Goal: Information Seeking & Learning: Find specific fact

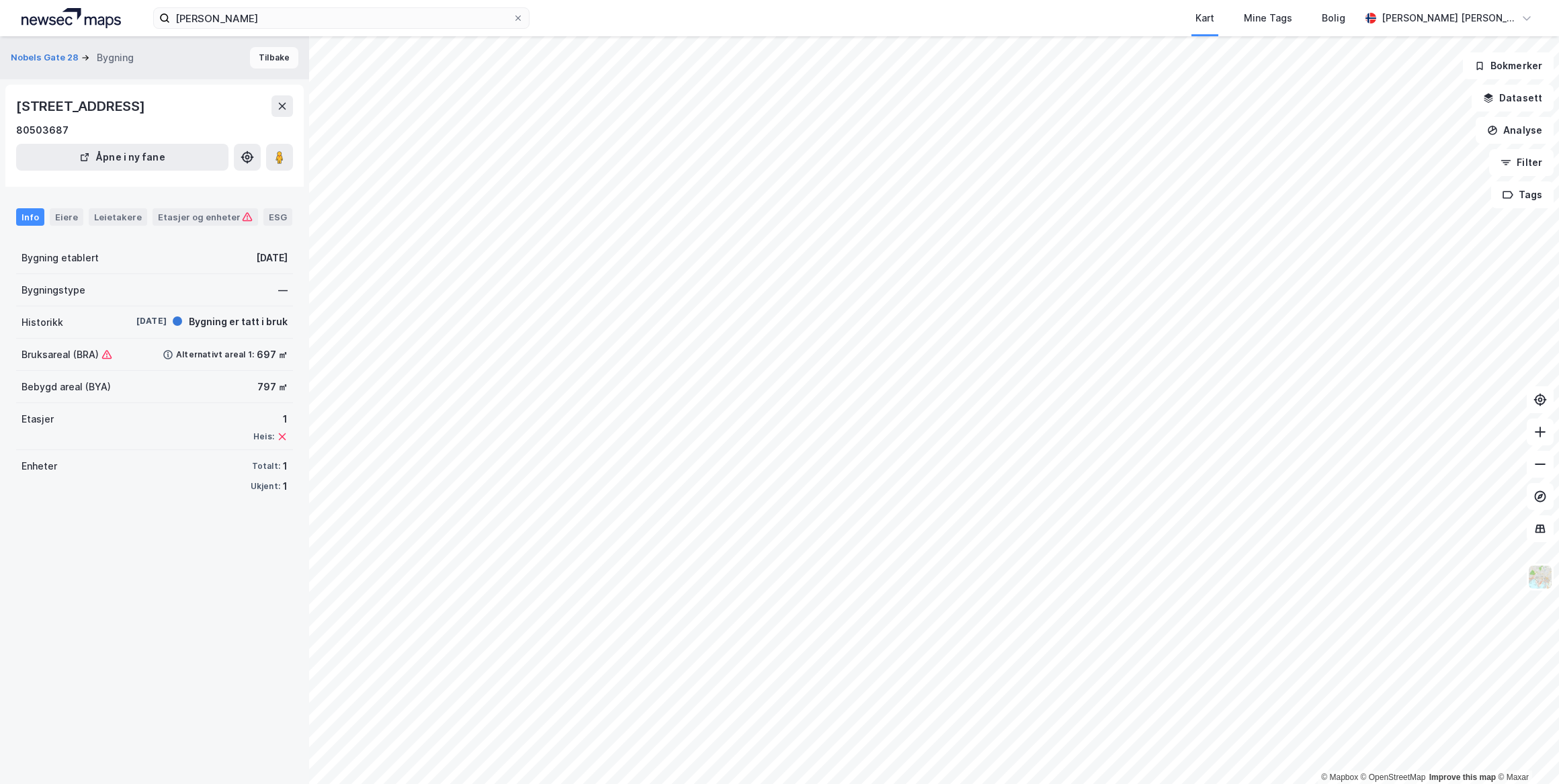
click at [267, 55] on button "Tilbake" at bounding box center [274, 57] width 49 height 22
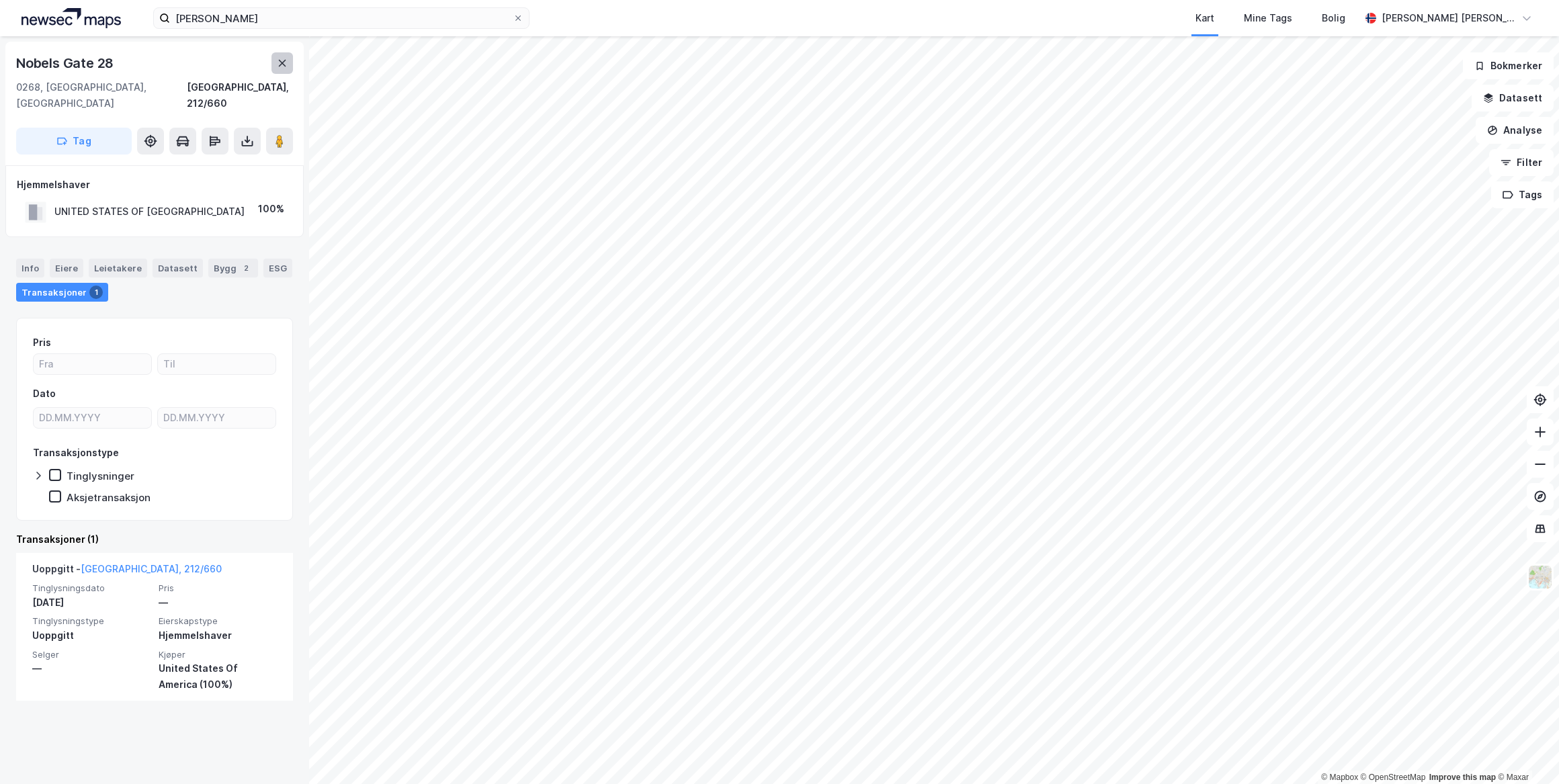
click at [287, 65] on icon at bounding box center [281, 63] width 10 height 10
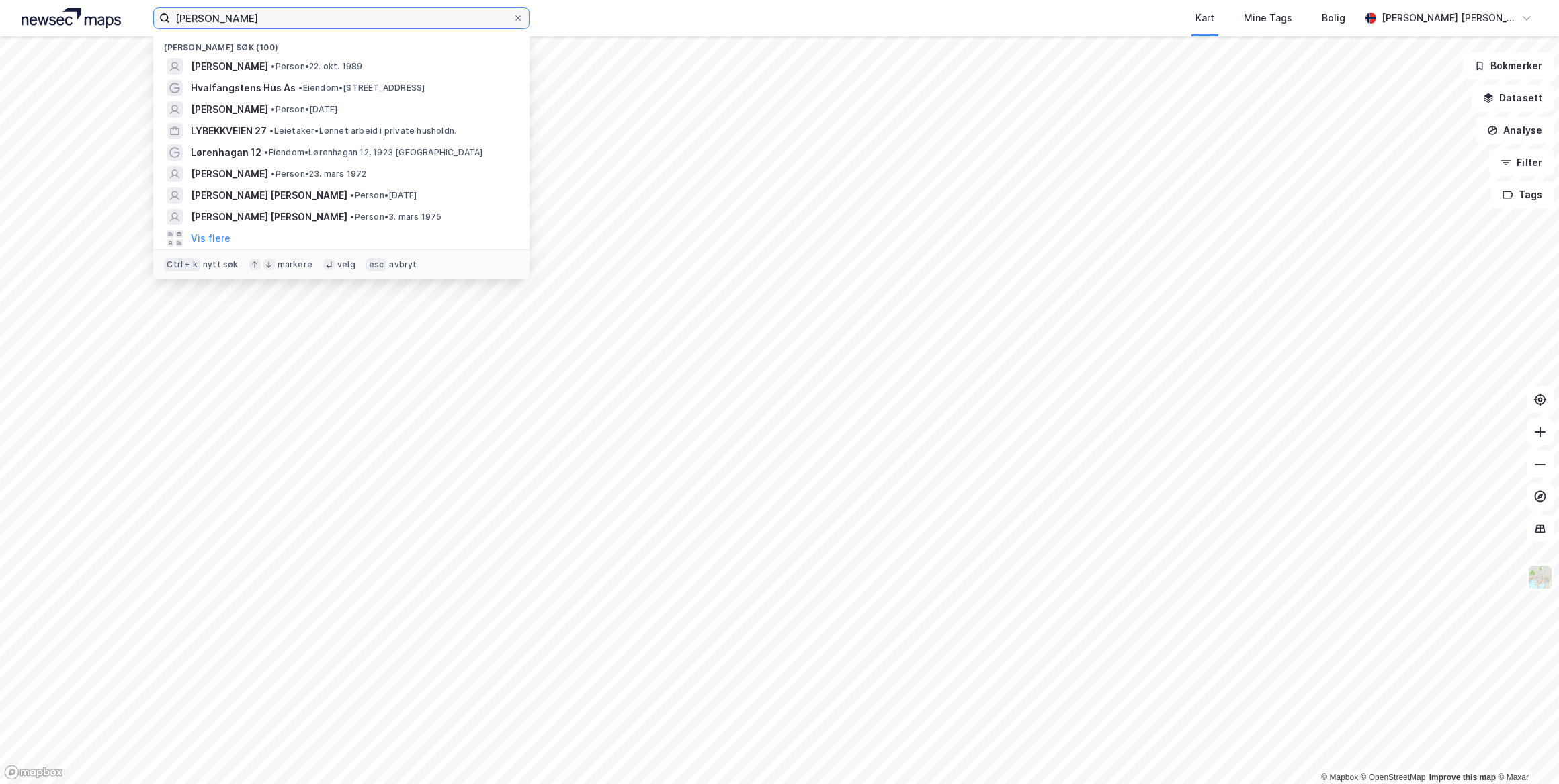
click at [268, 10] on input "[PERSON_NAME]" at bounding box center [341, 17] width 343 height 20
drag, startPoint x: 293, startPoint y: 14, endPoint x: 93, endPoint y: 19, distance: 200.1
click at [93, 19] on div "[PERSON_NAME] søk (100) [PERSON_NAME] TUNOLD • Person • 22. okt. 1989 Hvalfangs…" at bounding box center [780, 18] width 1559 height 36
paste input "[PERSON_NAME]"
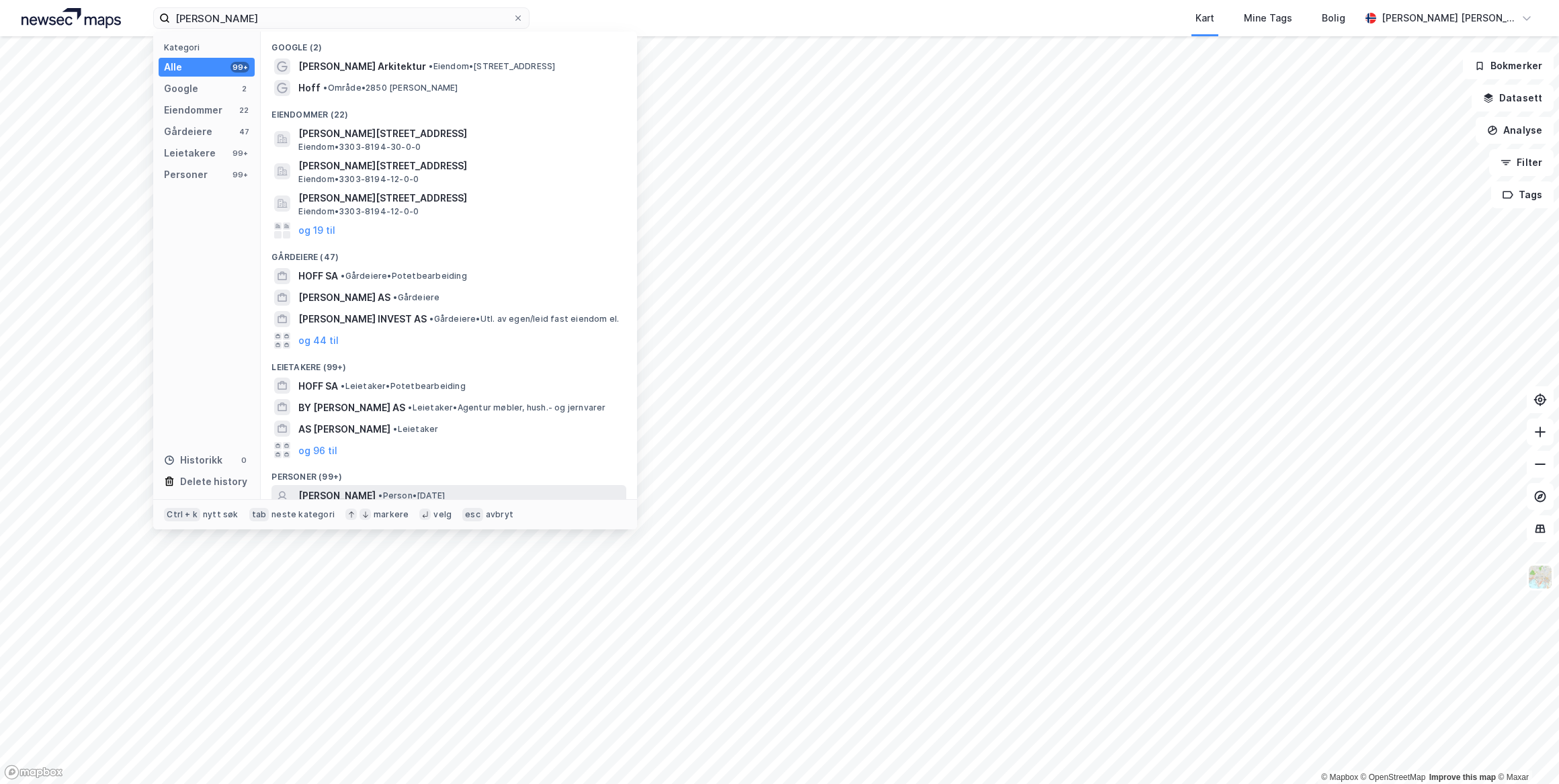
click at [315, 491] on span "[PERSON_NAME]" at bounding box center [337, 495] width 77 height 16
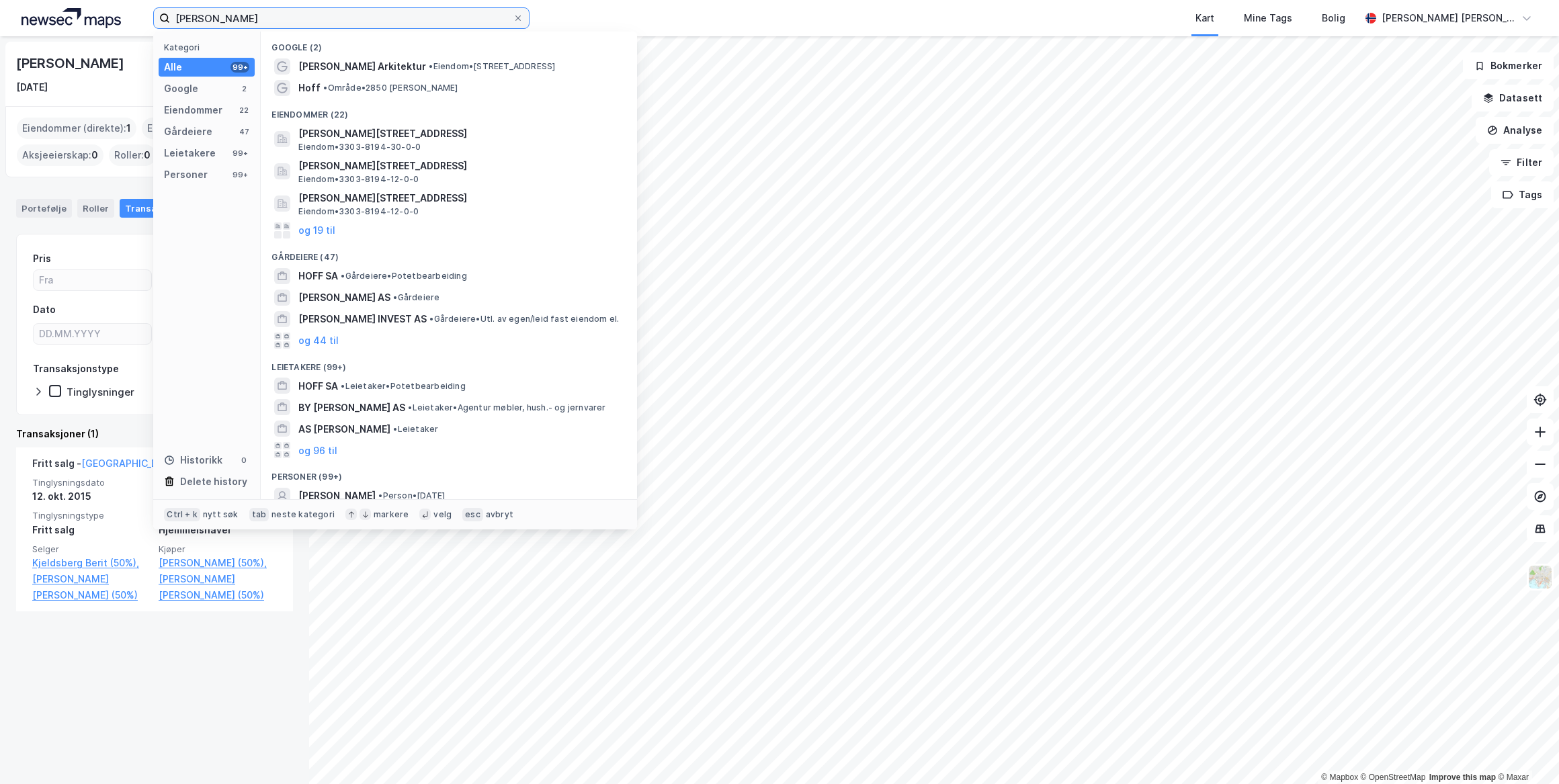
drag, startPoint x: 221, startPoint y: 16, endPoint x: 114, endPoint y: 15, distance: 107.0
click at [114, 15] on div "[PERSON_NAME] Kategori Alle 99+ Google 2 Eiendommer 22 Gårdeiere 47 Leietakere …" at bounding box center [780, 18] width 1559 height 36
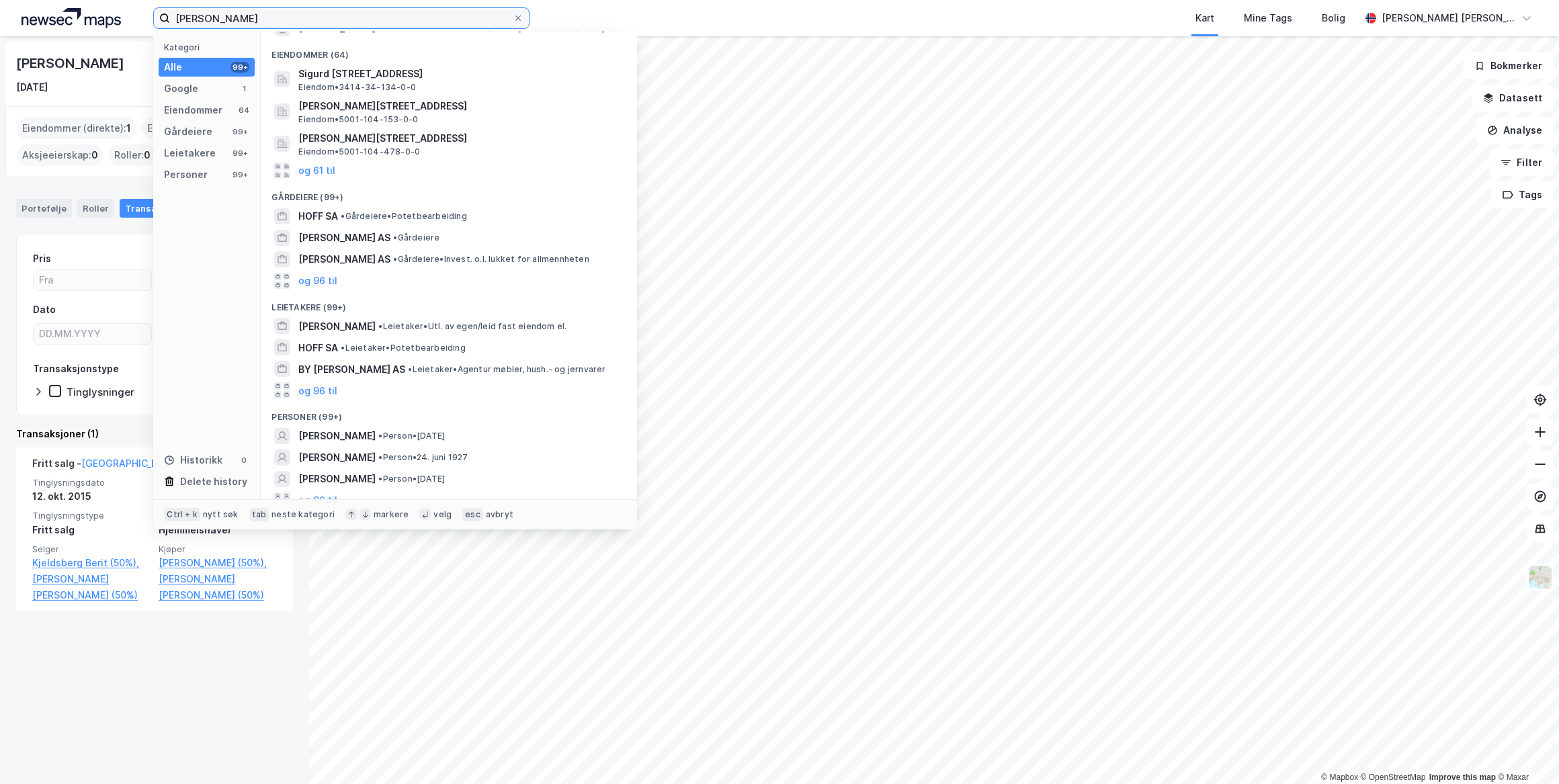
scroll to position [50, 0]
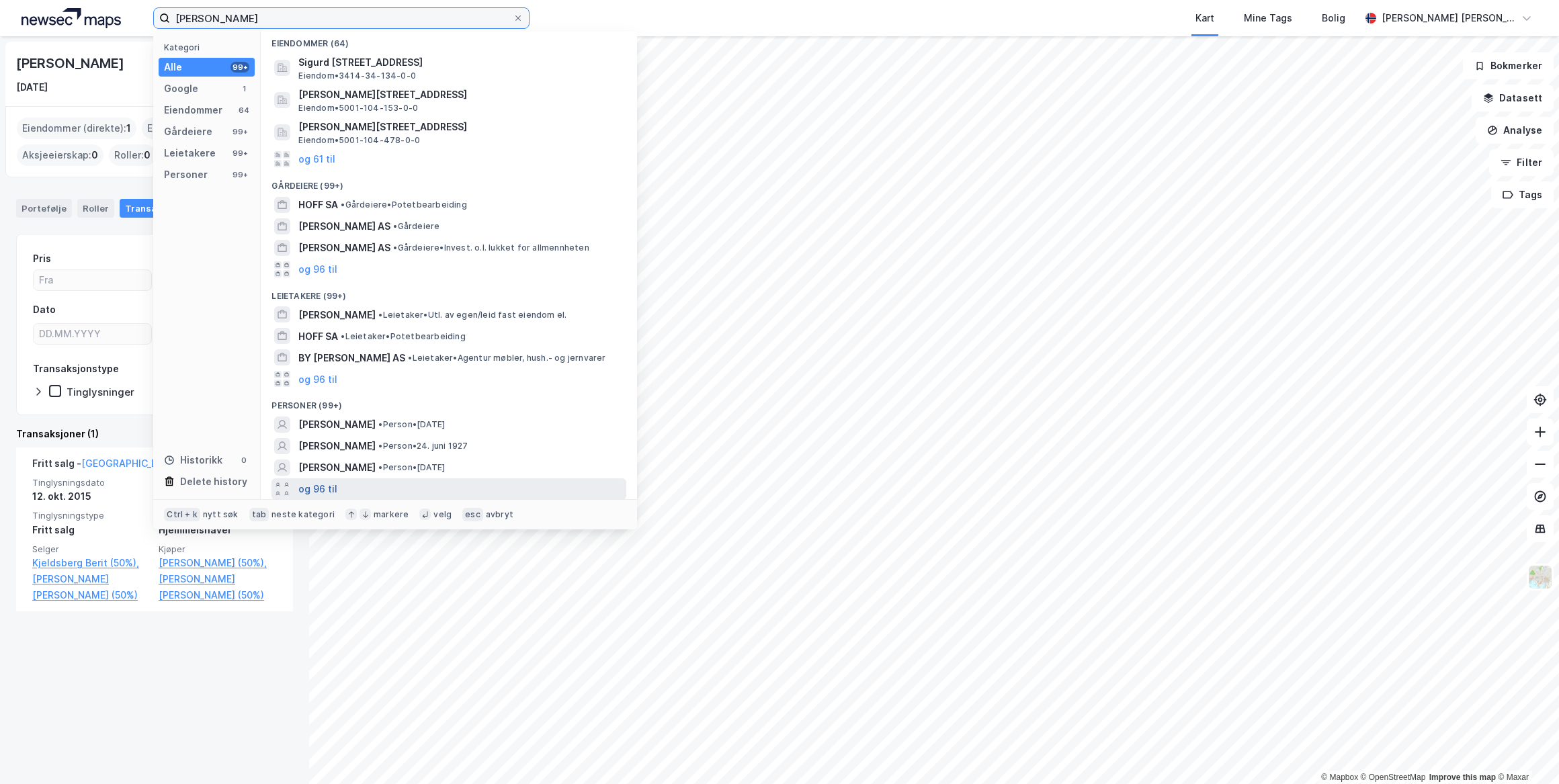
type input "[PERSON_NAME]"
click at [322, 489] on button "og 96 til" at bounding box center [318, 488] width 39 height 16
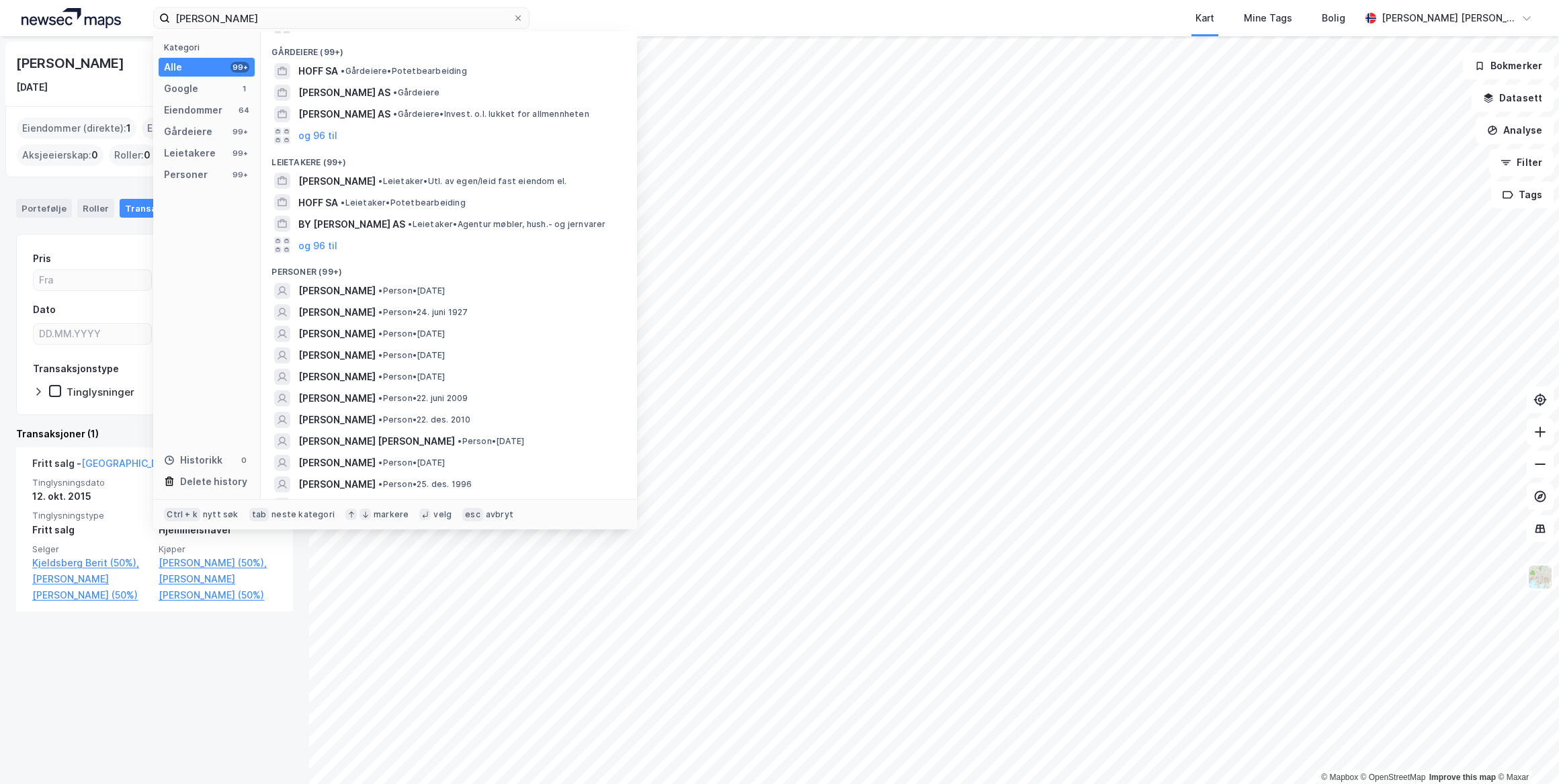
scroll to position [0, 0]
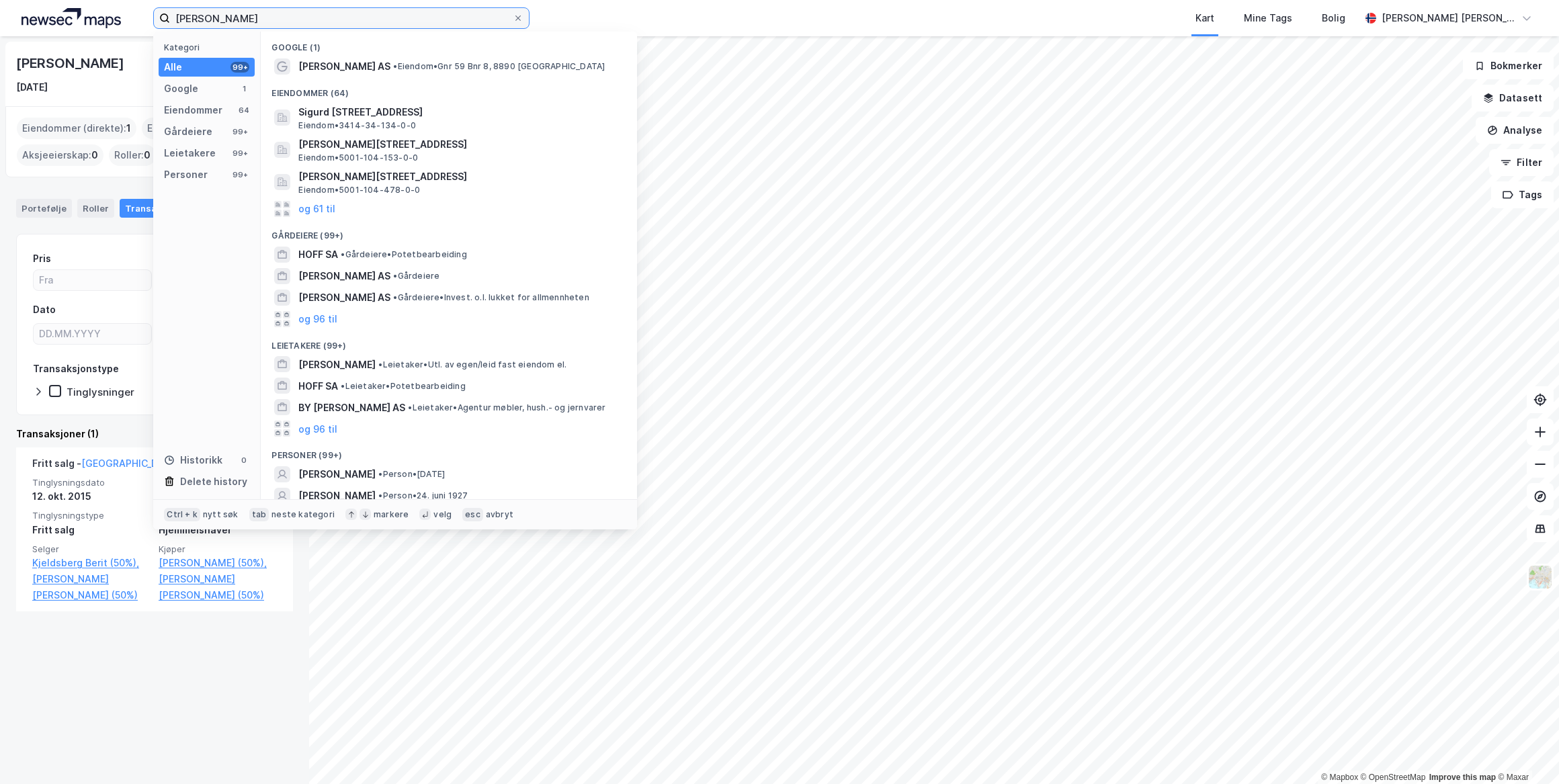
click at [245, 13] on input "[PERSON_NAME]" at bounding box center [341, 17] width 343 height 20
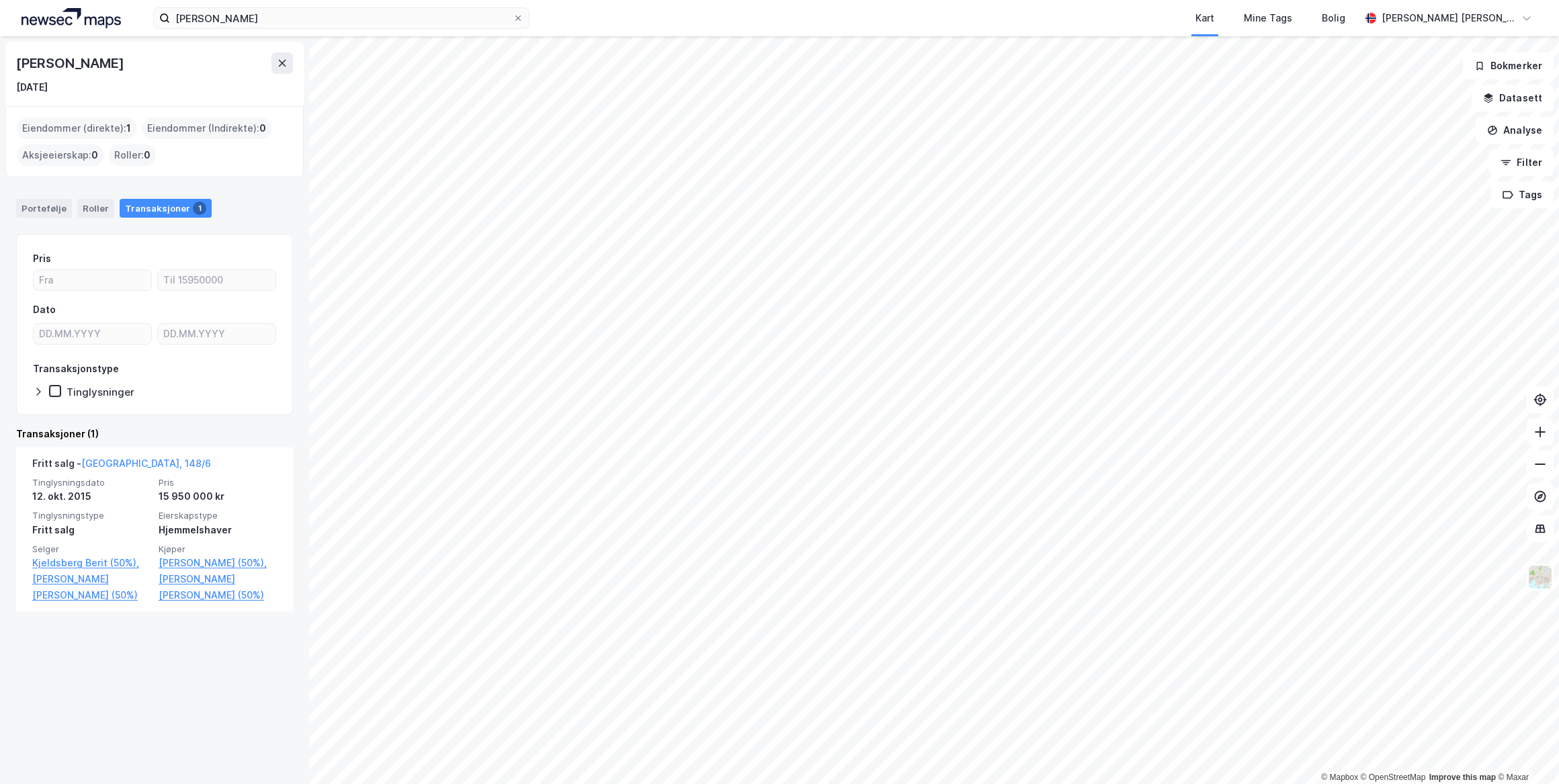
click at [659, 3] on div "Kart Mine Tags Bolig" at bounding box center [976, 18] width 766 height 36
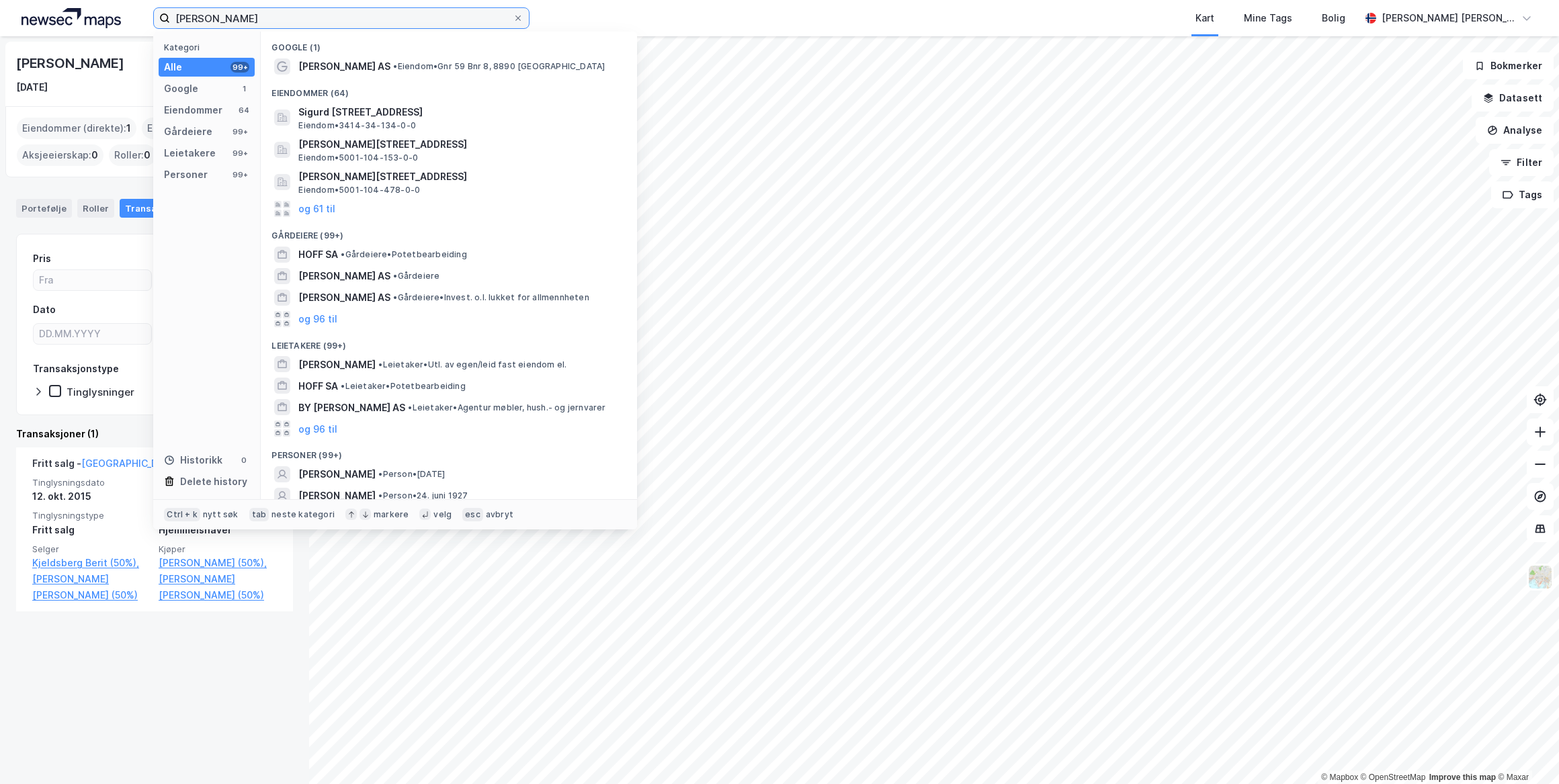
drag, startPoint x: 262, startPoint y: 19, endPoint x: 131, endPoint y: 13, distance: 131.1
click at [131, 13] on div "[PERSON_NAME] Kategori Alle 99+ Google 1 Eiendommer 64 Gårdeiere 99+ Leietakere…" at bounding box center [780, 18] width 1559 height 36
paste input "[PERSON_NAME]"
type input "[PERSON_NAME]"
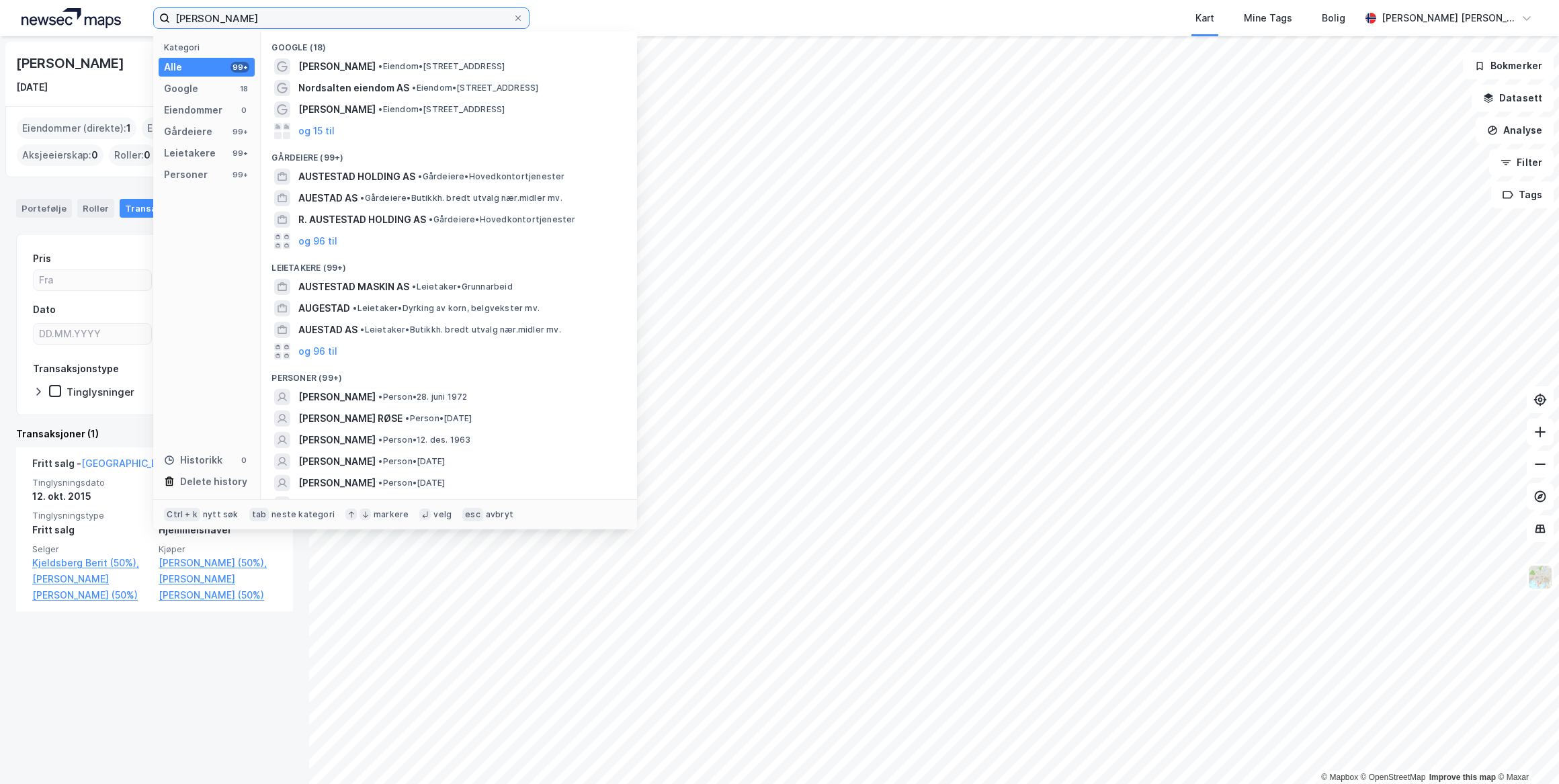
click at [318, 22] on input "[PERSON_NAME]" at bounding box center [341, 17] width 343 height 20
click at [363, 389] on span "[PERSON_NAME]" at bounding box center [337, 397] width 77 height 16
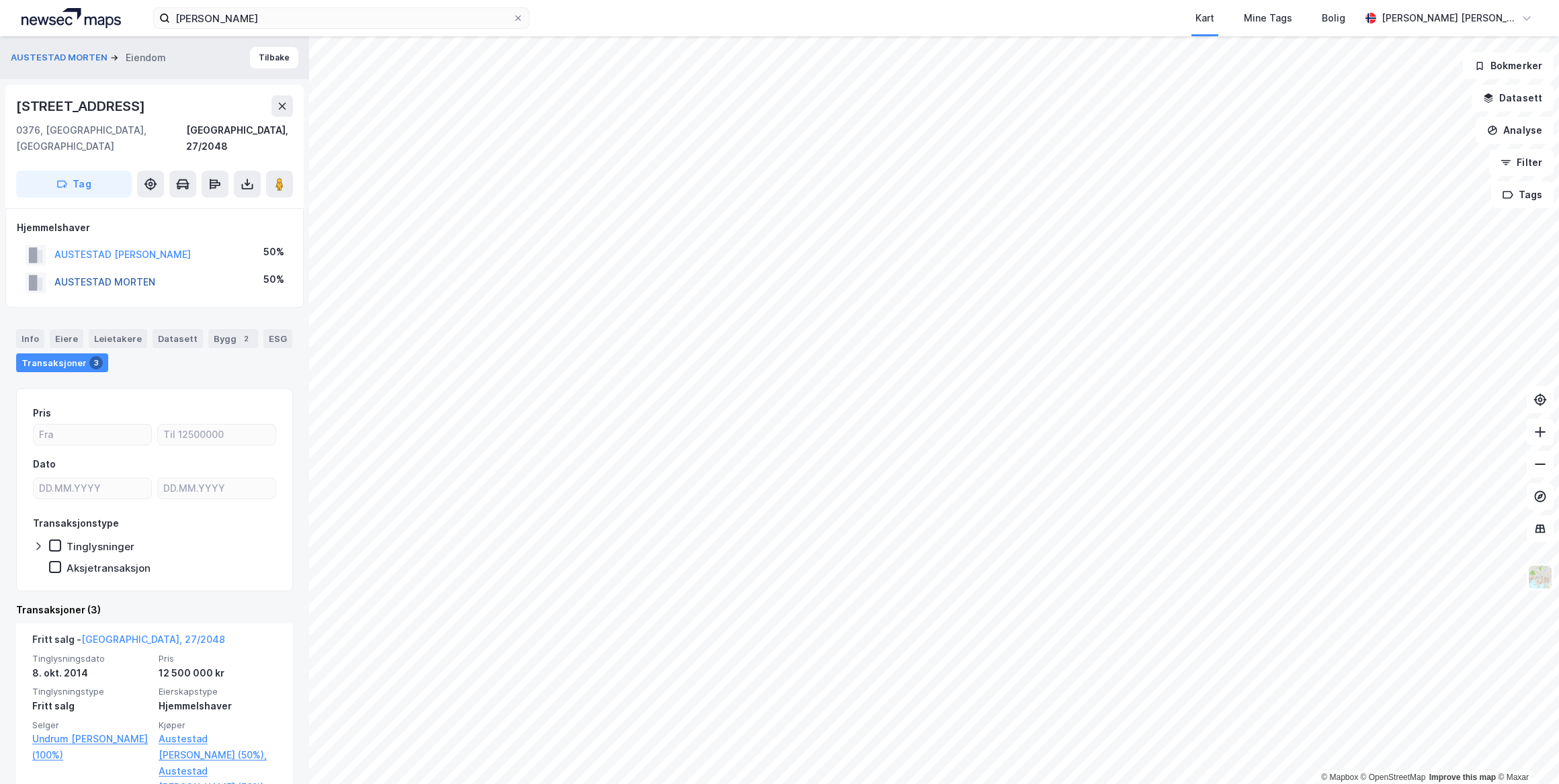
click at [0, 0] on button "AUSTESTAD MORTEN" at bounding box center [0, 0] width 0 height 0
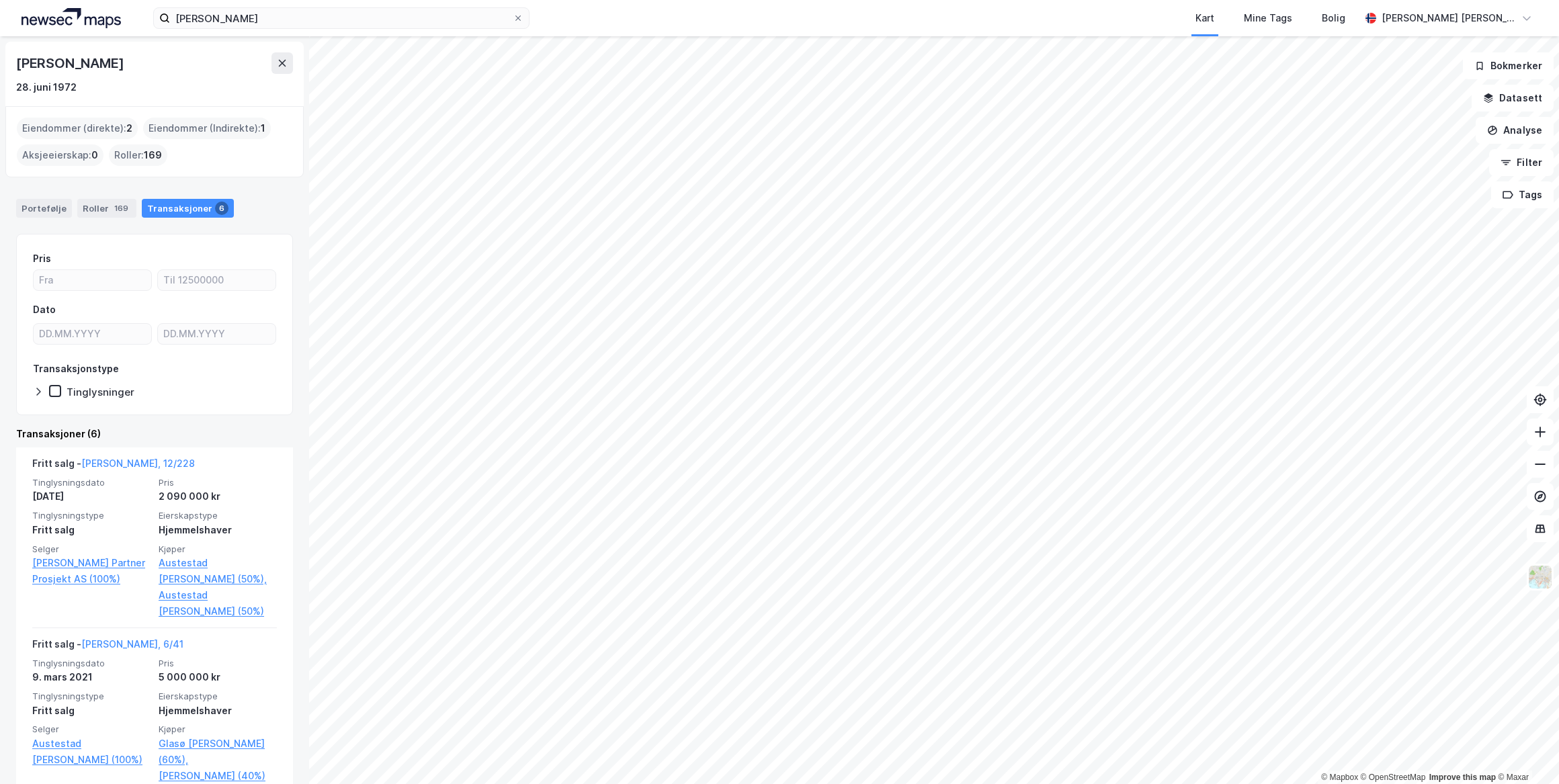
click at [81, 17] on img at bounding box center [72, 17] width 99 height 20
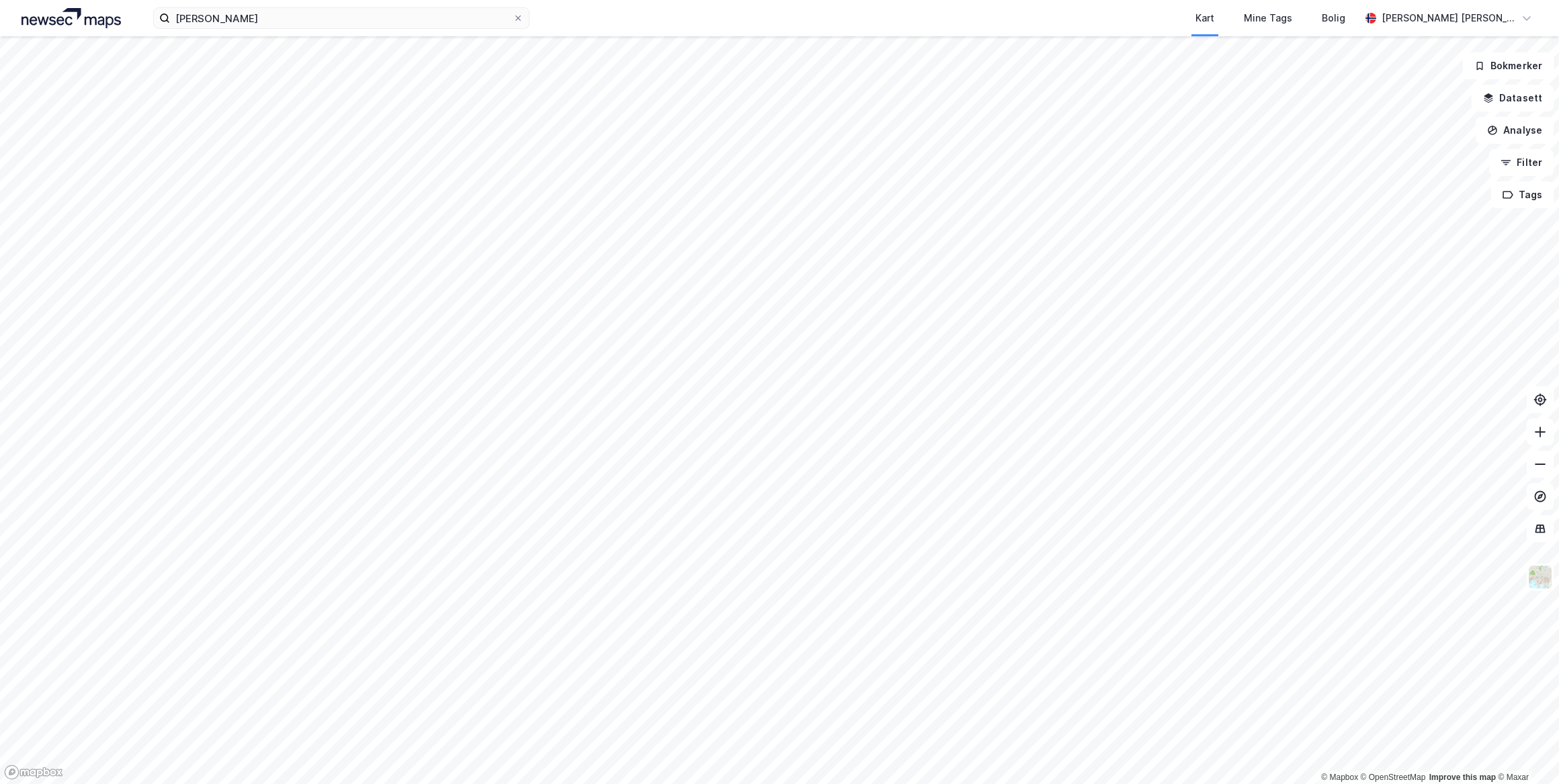
click at [80, 16] on img at bounding box center [72, 17] width 99 height 20
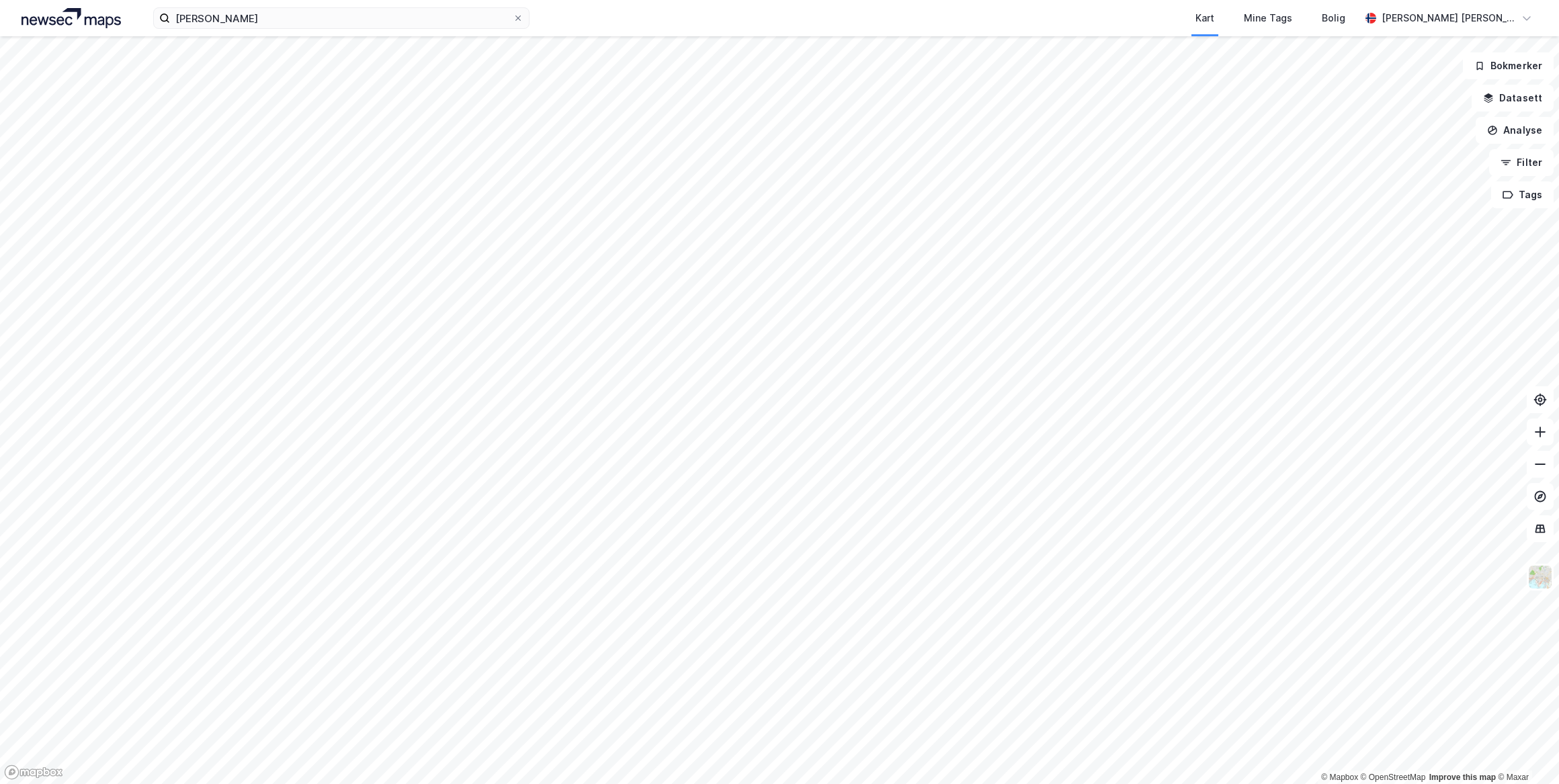
click at [342, 31] on div "[PERSON_NAME] Kart Mine Tags [PERSON_NAME] [PERSON_NAME] [PERSON_NAME]" at bounding box center [780, 18] width 1559 height 36
click at [330, 22] on input "[PERSON_NAME]" at bounding box center [341, 17] width 343 height 20
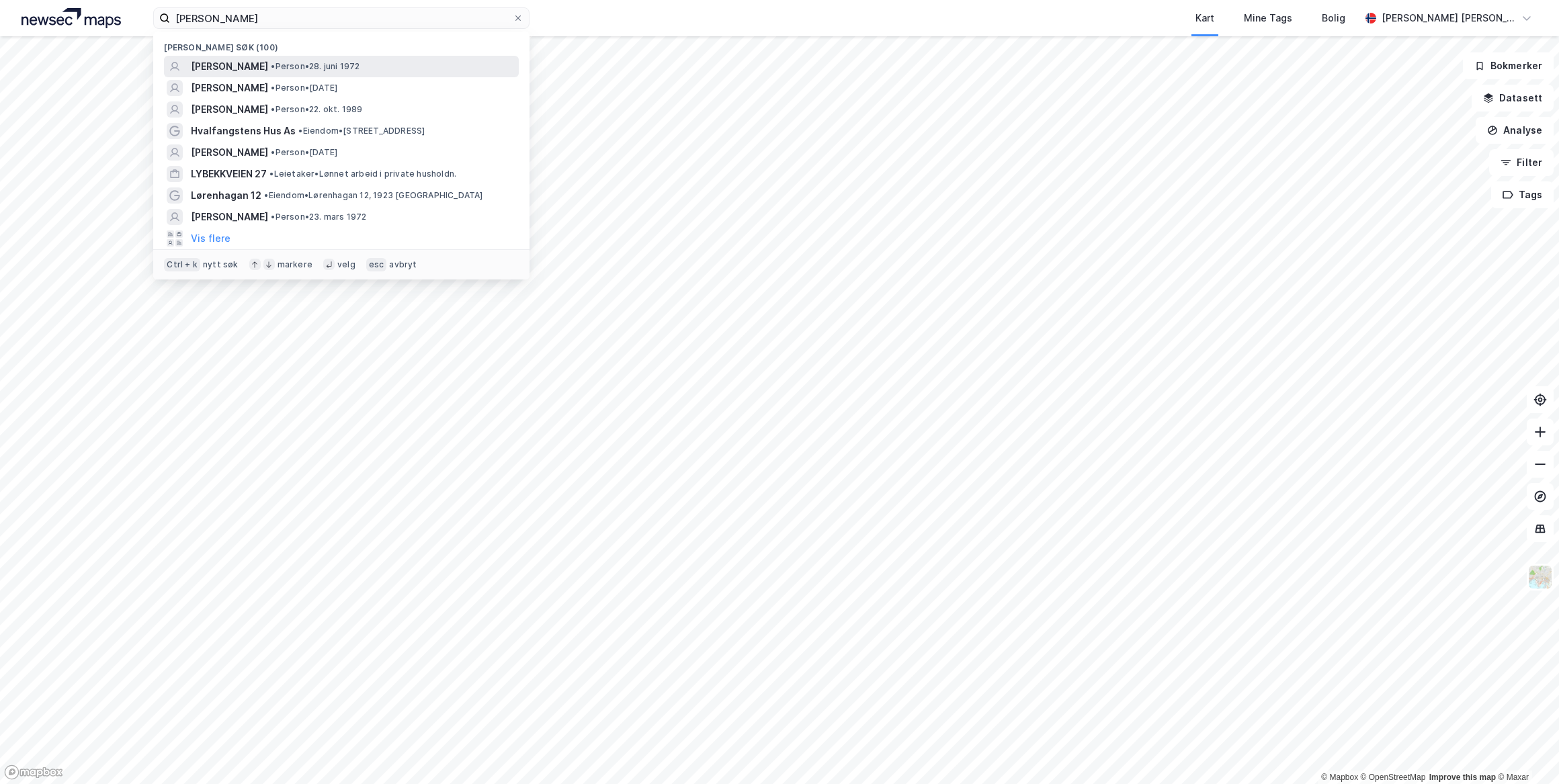
click at [268, 67] on span "[PERSON_NAME]" at bounding box center [229, 66] width 77 height 16
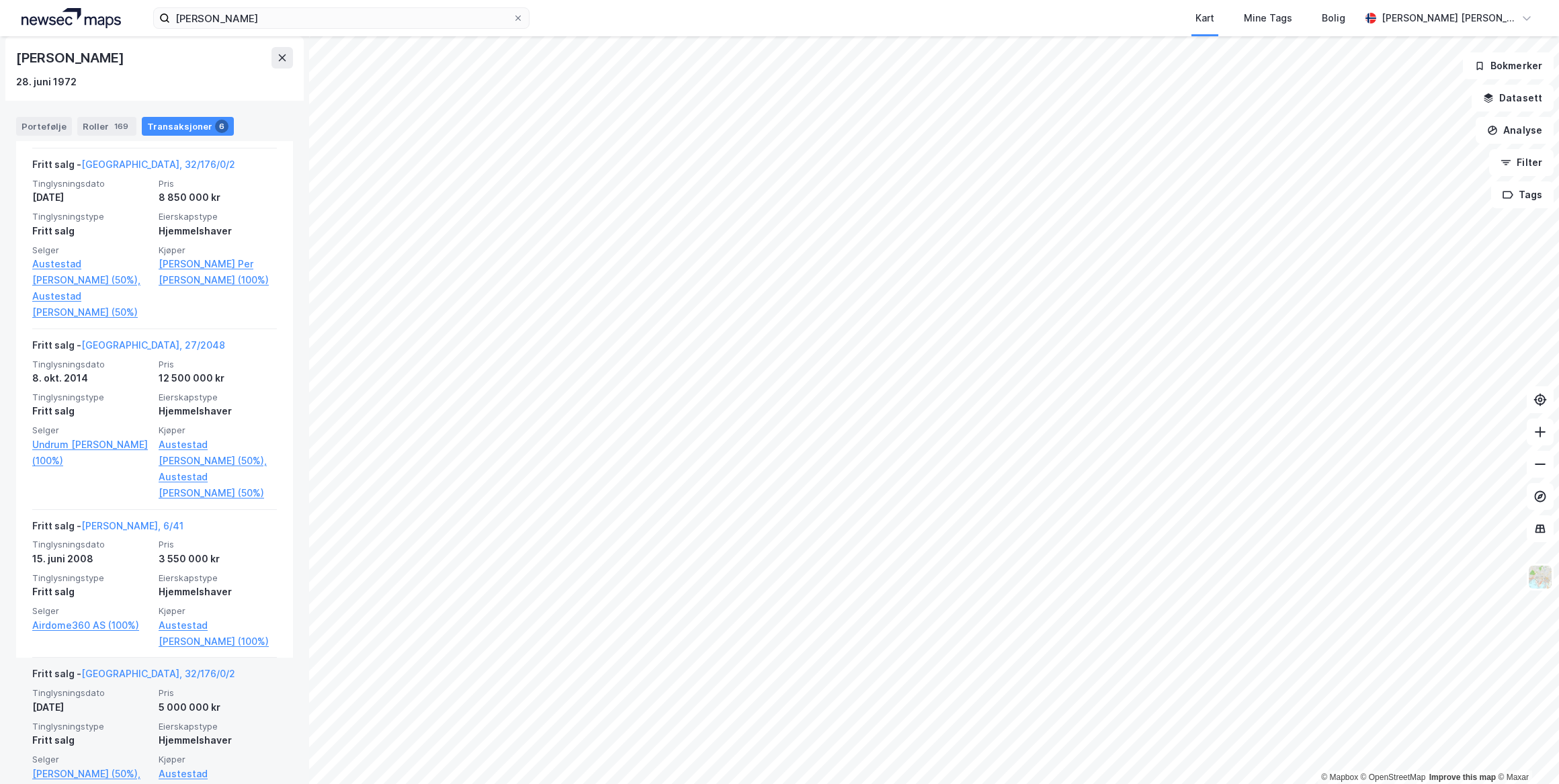
scroll to position [650, 0]
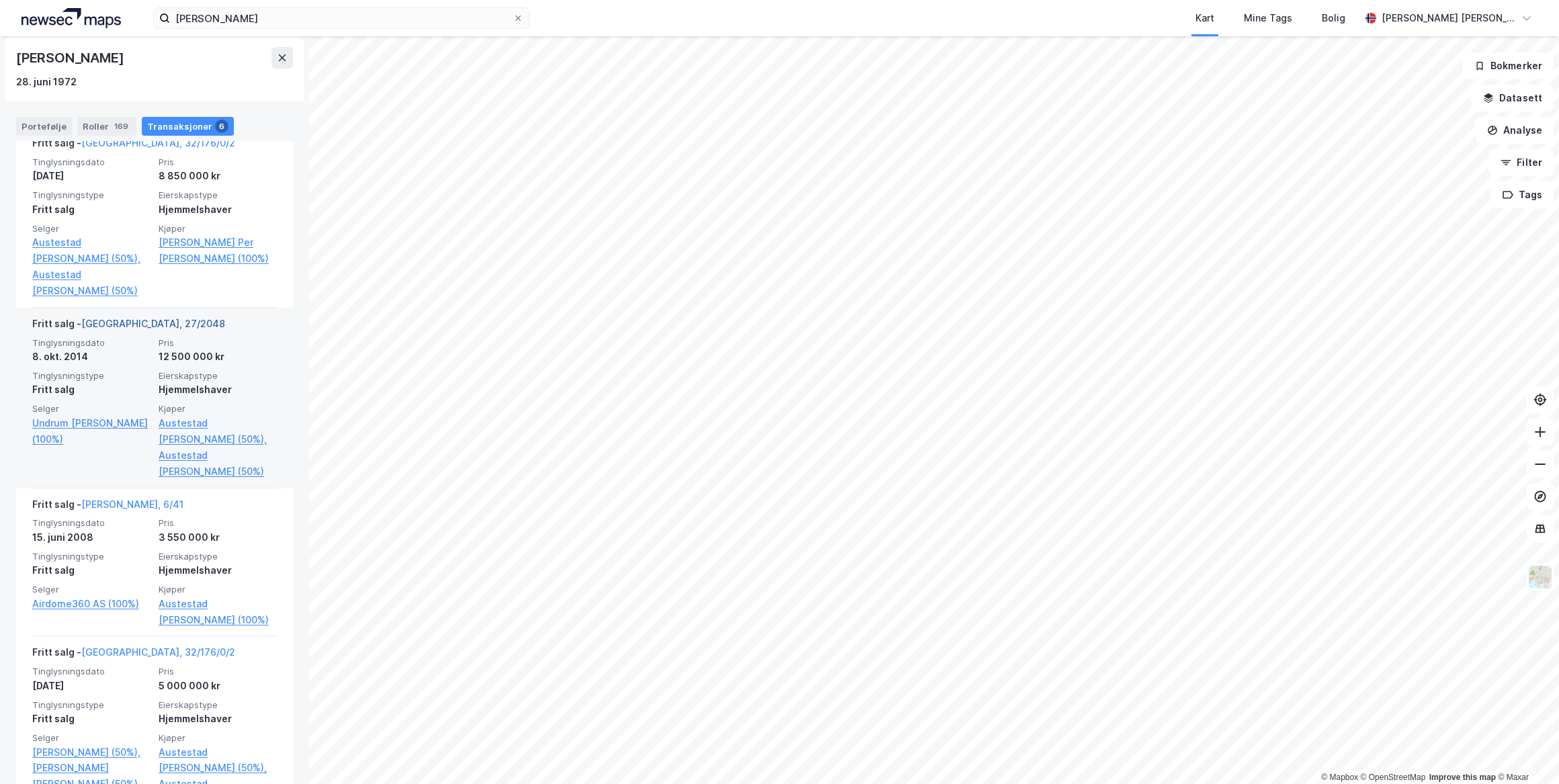
click at [116, 318] on link "[GEOGRAPHIC_DATA], 27/2048" at bounding box center [153, 323] width 144 height 11
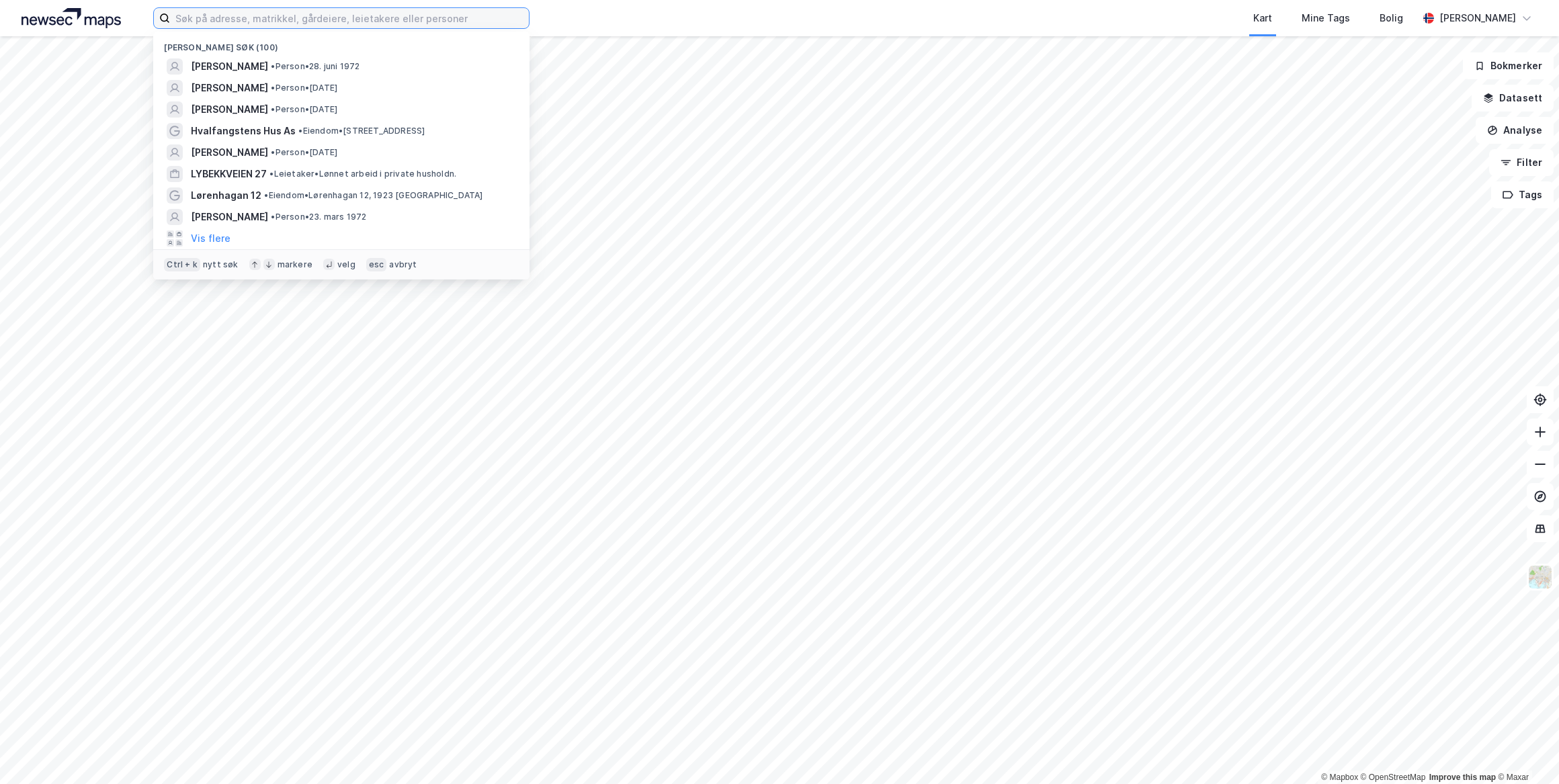
click at [239, 20] on input at bounding box center [349, 17] width 359 height 20
click at [246, 71] on span "[PERSON_NAME]" at bounding box center [229, 66] width 77 height 16
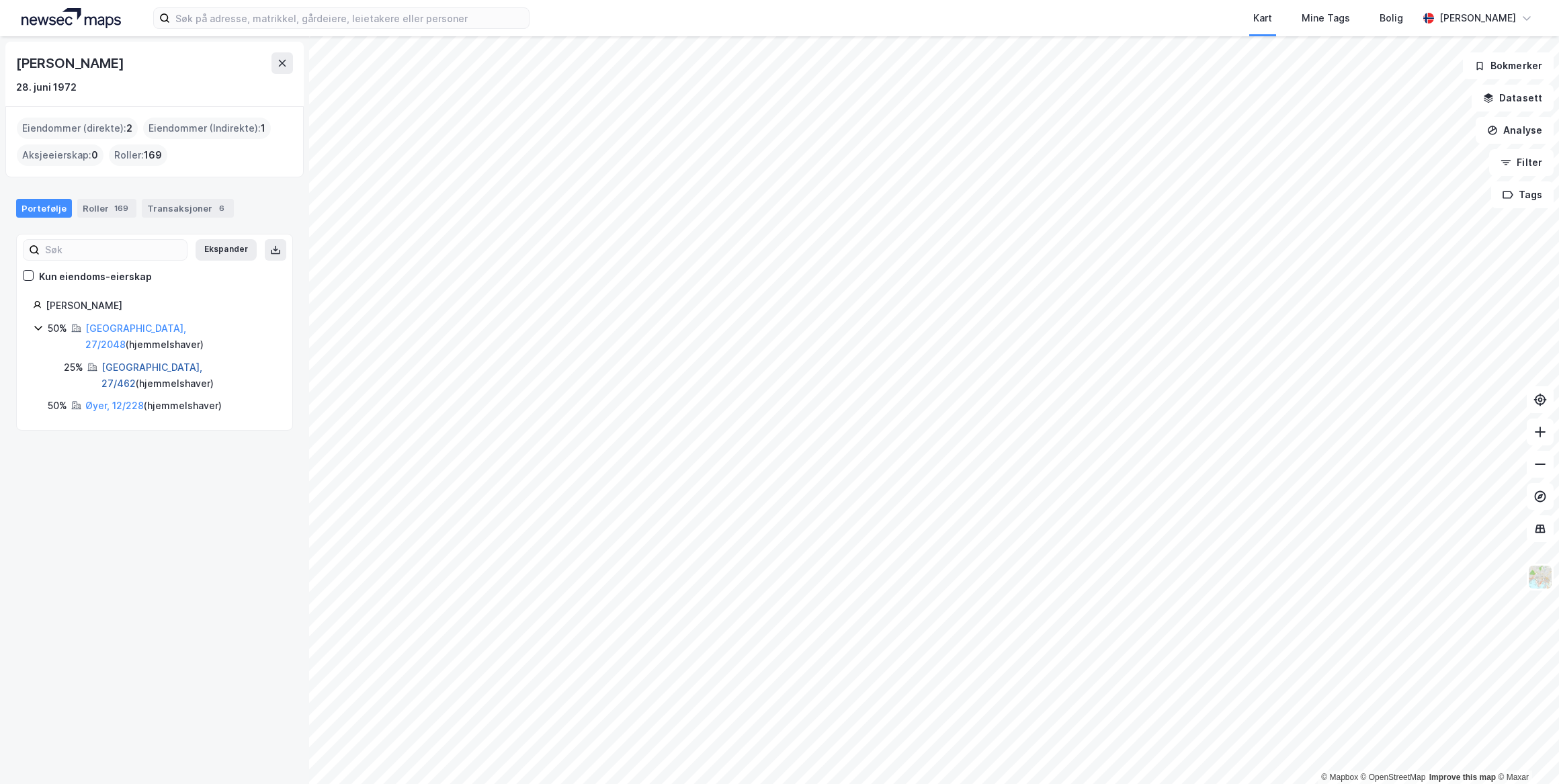
click at [138, 361] on link "Oslo, 27/462" at bounding box center [152, 375] width 101 height 28
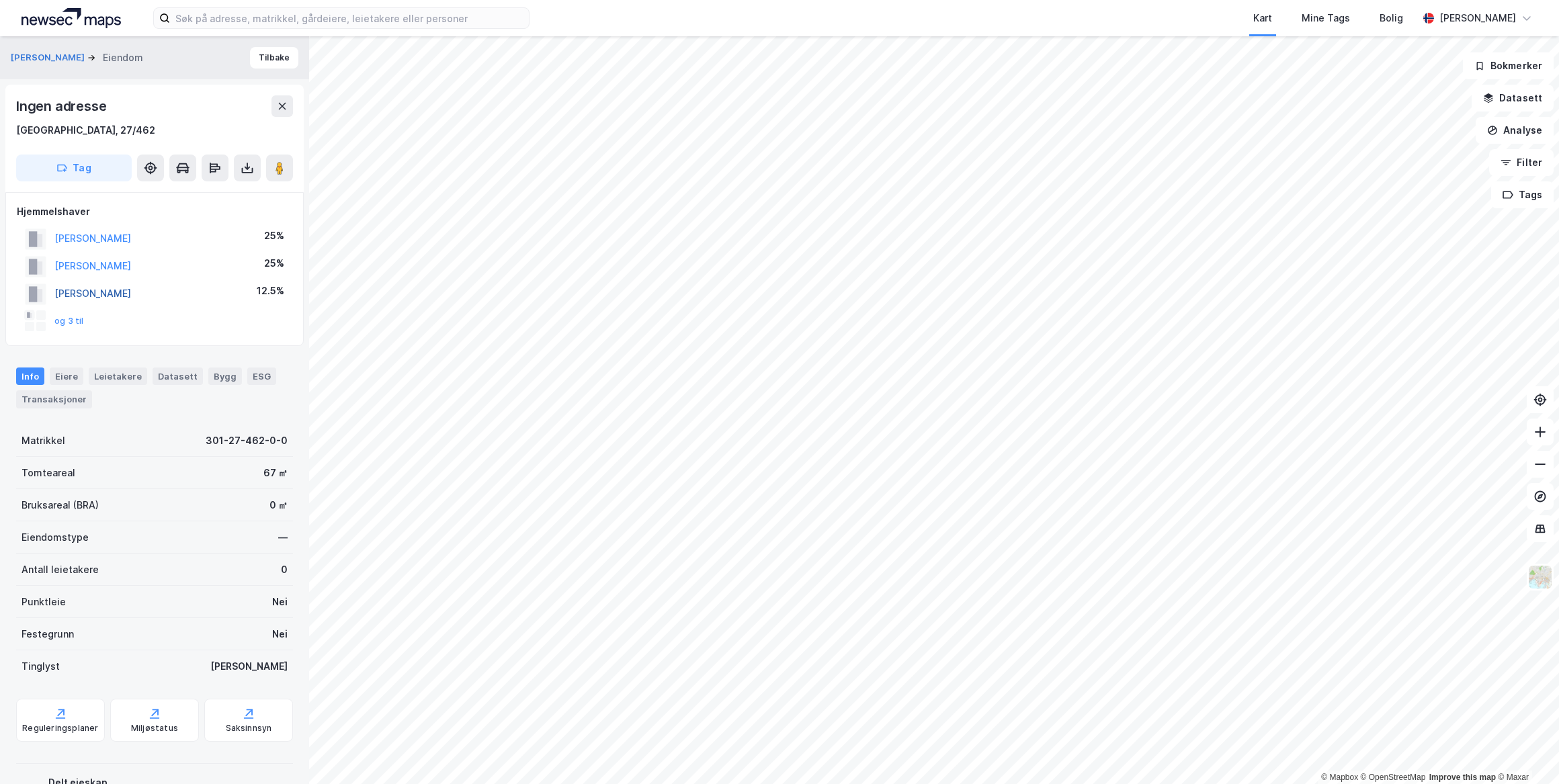
click at [0, 0] on button "AUSTESTAD [PERSON_NAME]" at bounding box center [0, 0] width 0 height 0
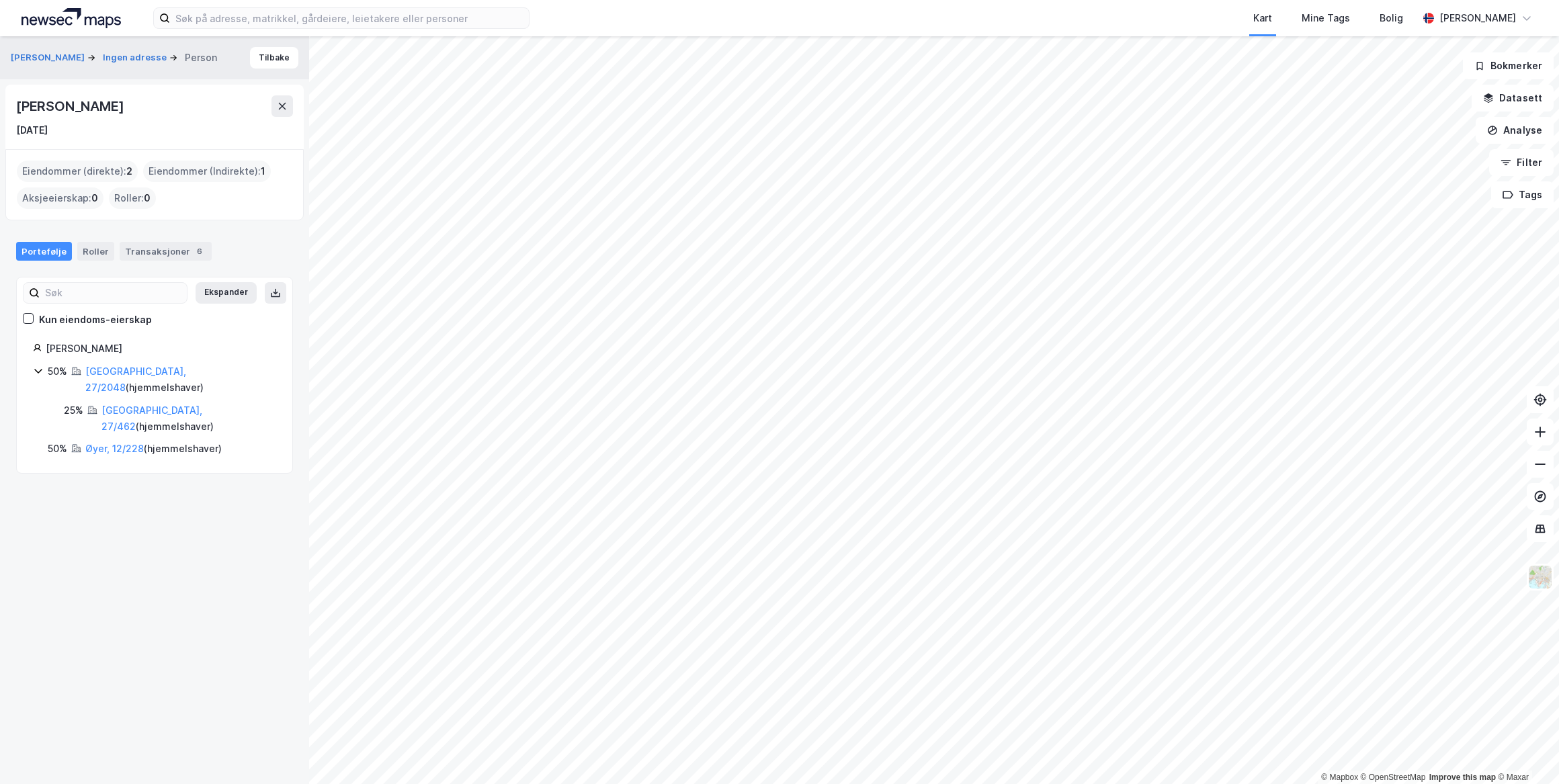
drag, startPoint x: 194, startPoint y: 104, endPoint x: 13, endPoint y: 100, distance: 181.0
click at [13, 100] on div "Camilla Solvang Austestad 21. aug. 1971" at bounding box center [155, 117] width 299 height 65
drag, startPoint x: 13, startPoint y: 100, endPoint x: 85, endPoint y: 103, distance: 72.1
copy div "Camilla Solvang Austestad"
